Goal: Navigation & Orientation: Find specific page/section

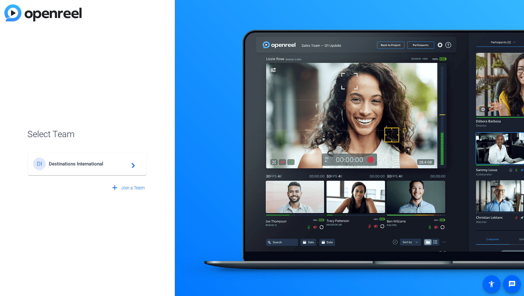
click at [94, 163] on span "Destinations International" at bounding box center [88, 164] width 79 height 6
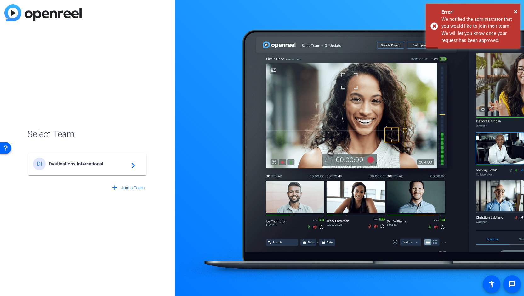
click at [69, 162] on span "Destinations International" at bounding box center [88, 164] width 79 height 6
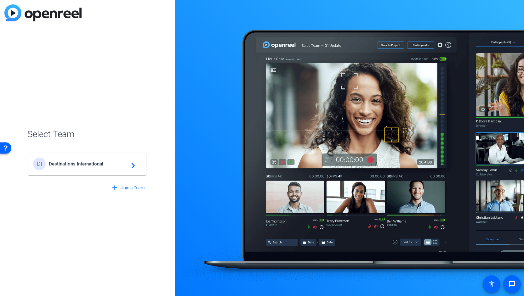
click at [133, 167] on div "DI Destinations International navigate_next" at bounding box center [87, 161] width 120 height 30
click at [38, 166] on div "DI Destinations International navigate_next" at bounding box center [87, 161] width 120 height 30
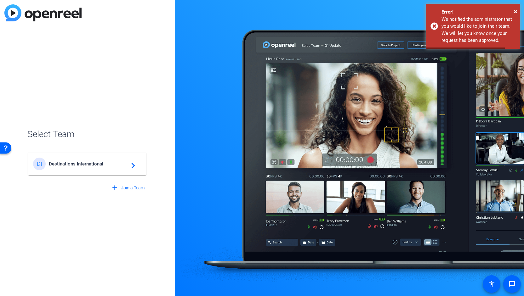
click at [124, 162] on span "Destinations International" at bounding box center [88, 164] width 79 height 6
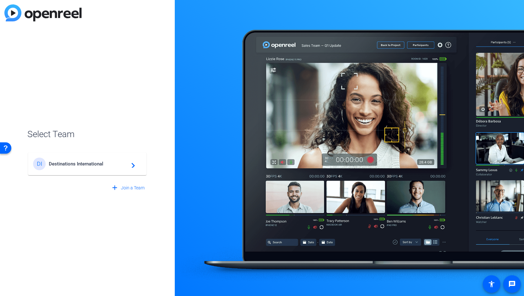
click at [109, 173] on mat-card-content "DI Destinations International navigate_next" at bounding box center [87, 164] width 118 height 23
click at [67, 165] on div "DI Destinations International navigate_next" at bounding box center [87, 161] width 120 height 30
click at [113, 164] on div "DI Destinations International navigate_next" at bounding box center [87, 161] width 120 height 30
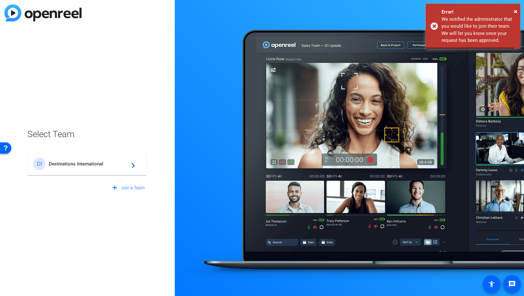
click at [135, 167] on div "DI Destinations International navigate_next" at bounding box center [87, 164] width 108 height 13
